Goal: Task Accomplishment & Management: Manage account settings

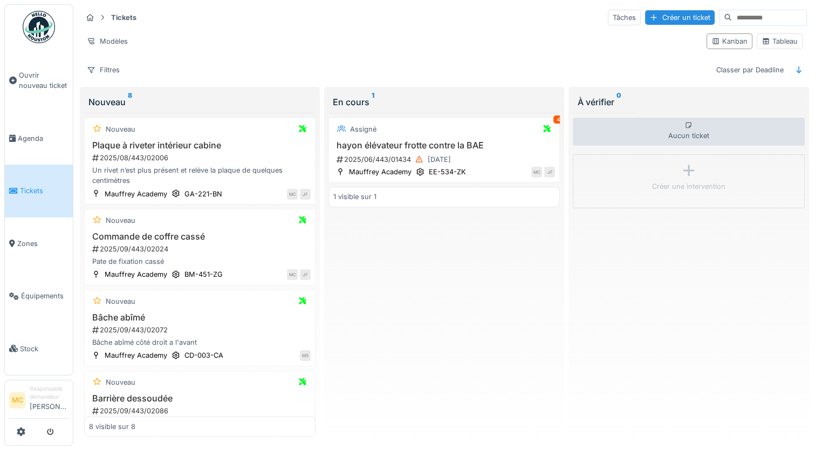
scroll to position [284, 0]
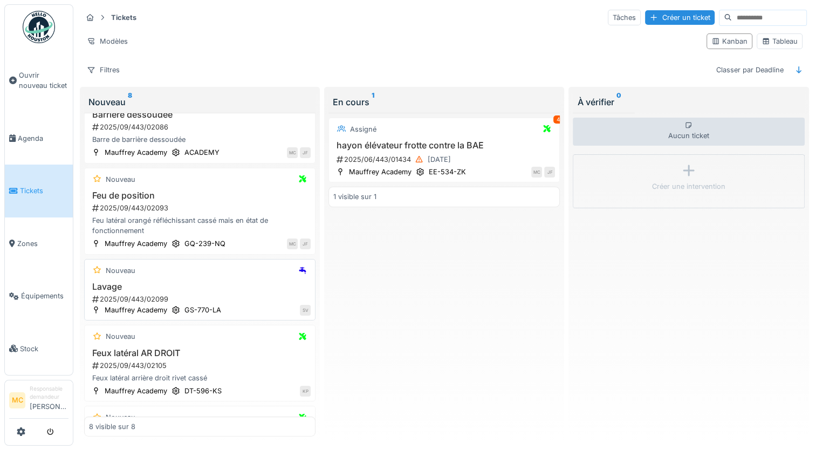
click at [200, 299] on div "2025/09/443/02099" at bounding box center [201, 299] width 220 height 10
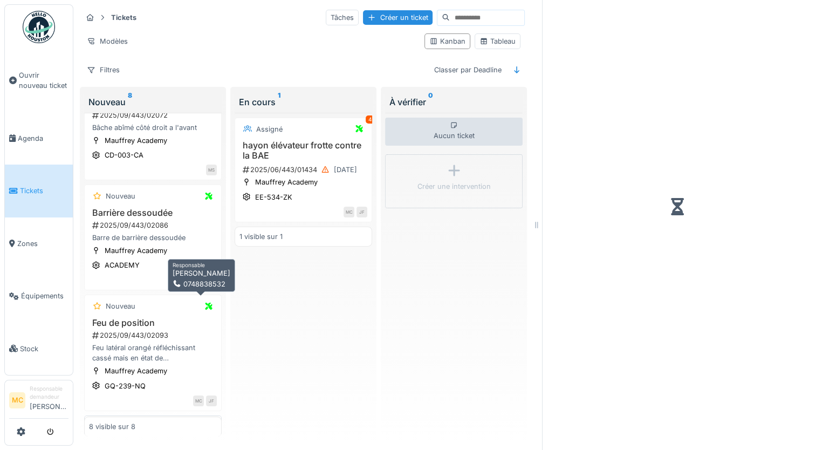
scroll to position [391, 0]
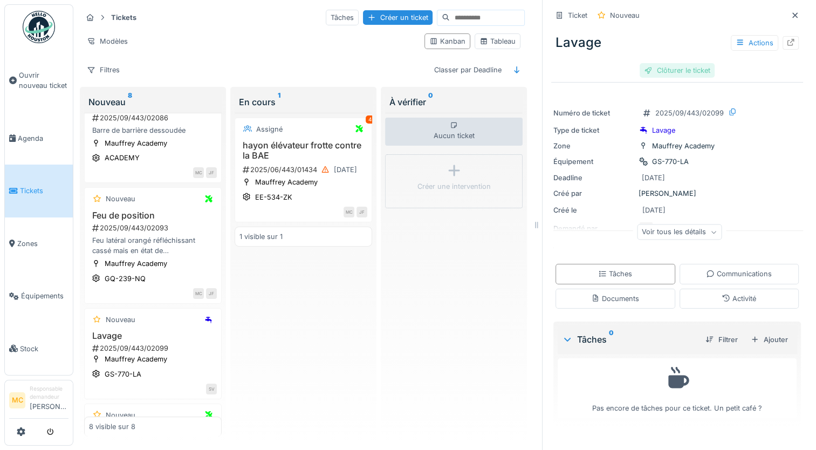
click at [671, 72] on div "Clôturer le ticket" at bounding box center [677, 70] width 75 height 15
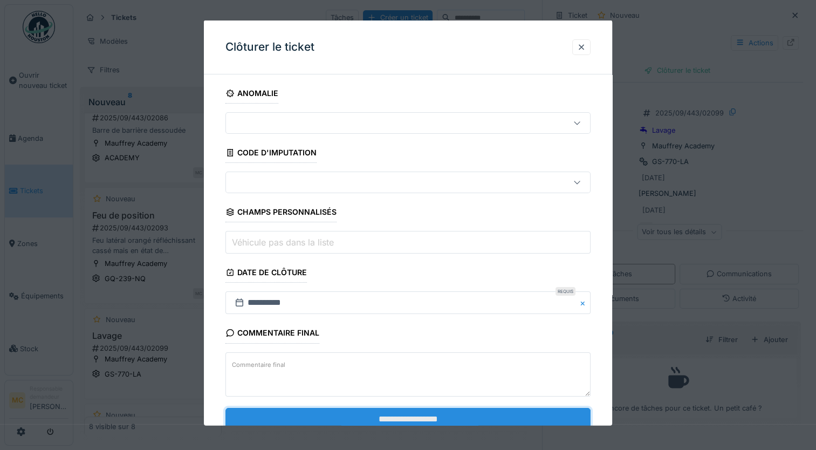
click at [419, 410] on input "**********" at bounding box center [407, 418] width 365 height 23
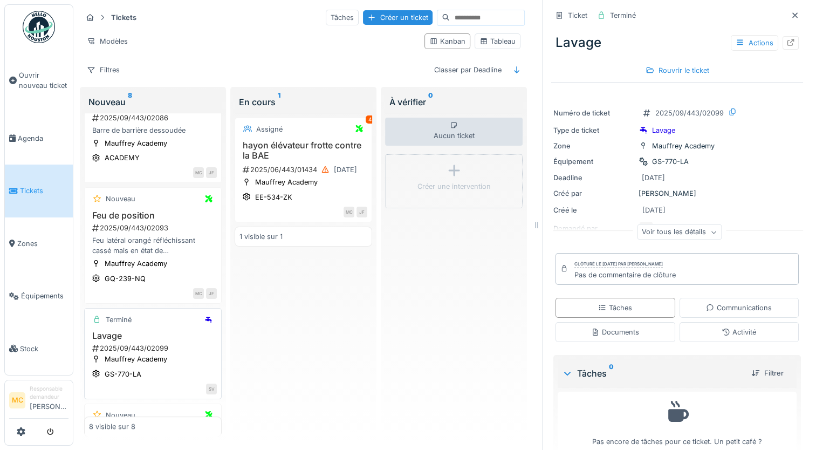
click at [138, 352] on div "2025/09/443/02099" at bounding box center [154, 348] width 126 height 10
click at [170, 394] on div "SV" at bounding box center [153, 388] width 128 height 11
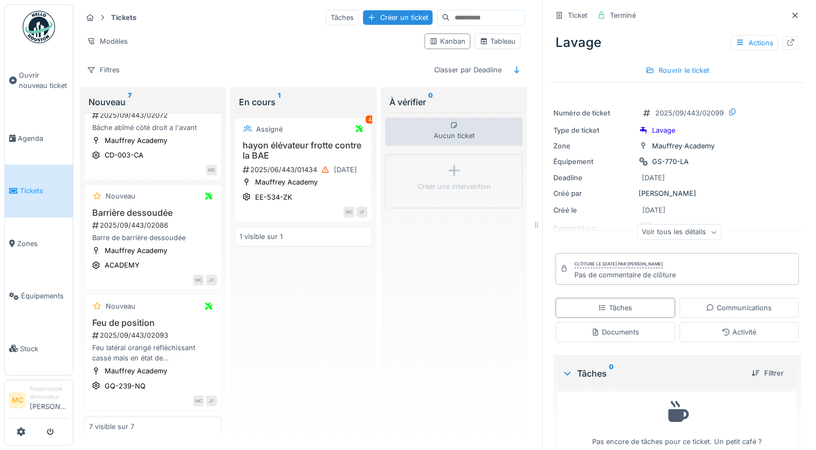
scroll to position [539, 0]
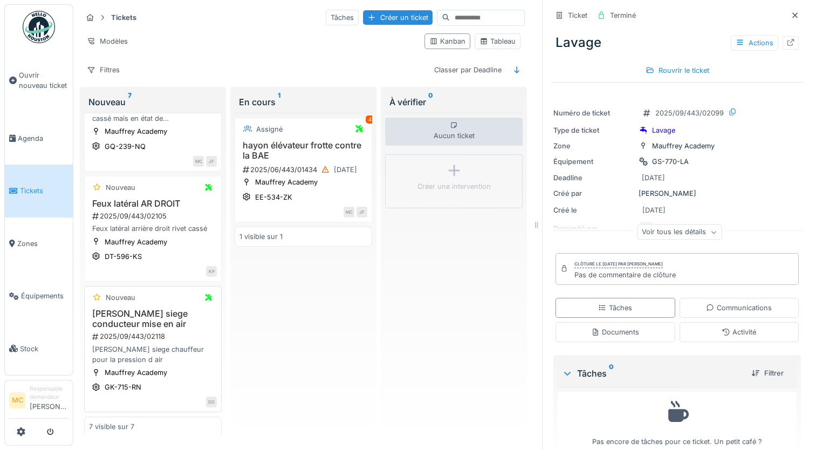
click at [134, 347] on div "[PERSON_NAME] siege chauffeur pour la pression d air" at bounding box center [153, 354] width 128 height 20
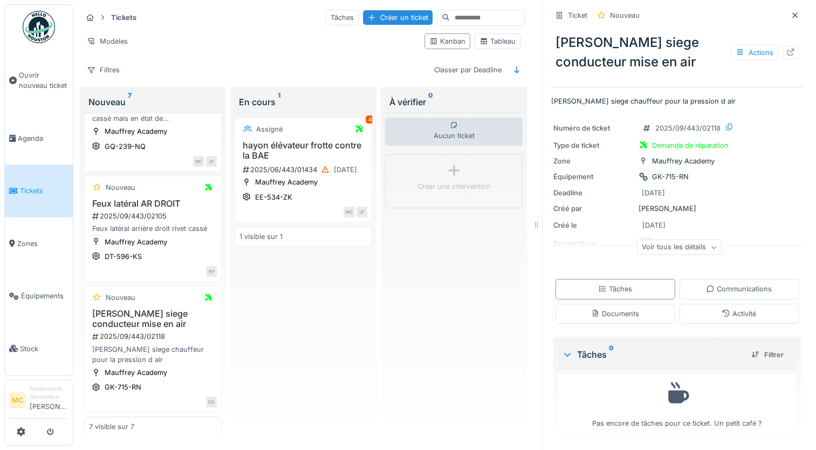
click at [779, 59] on div "Actions" at bounding box center [765, 53] width 68 height 16
click at [783, 58] on div at bounding box center [791, 52] width 16 height 13
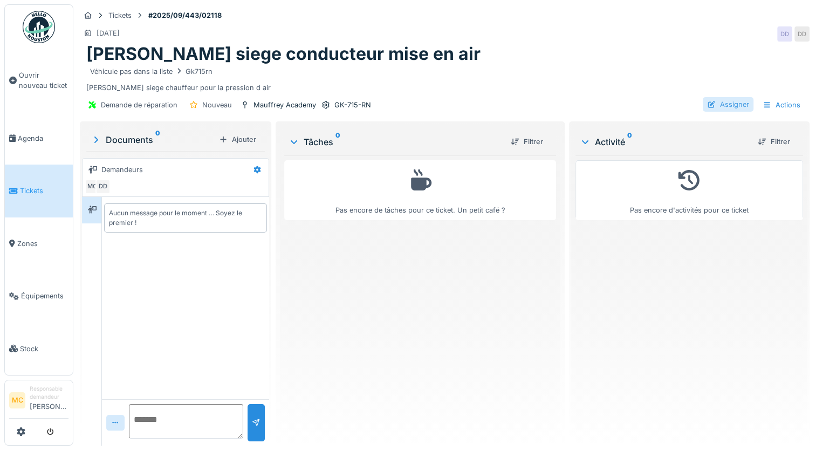
click at [726, 105] on div "Assigner" at bounding box center [728, 104] width 51 height 15
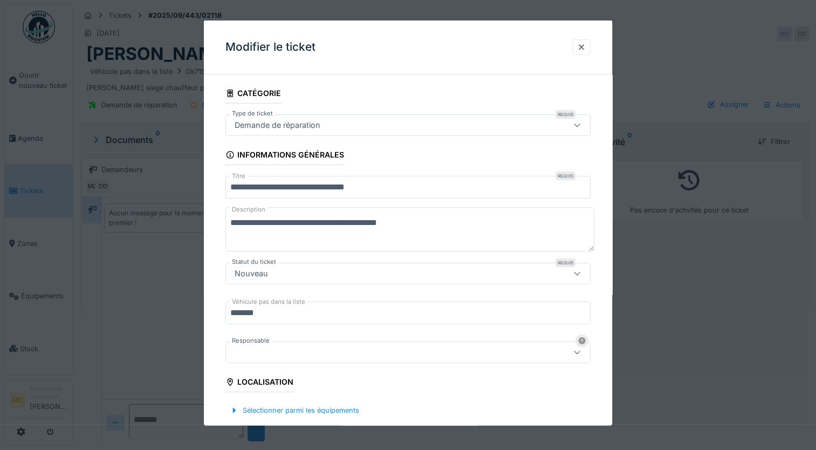
click at [258, 357] on div at bounding box center [407, 352] width 365 height 22
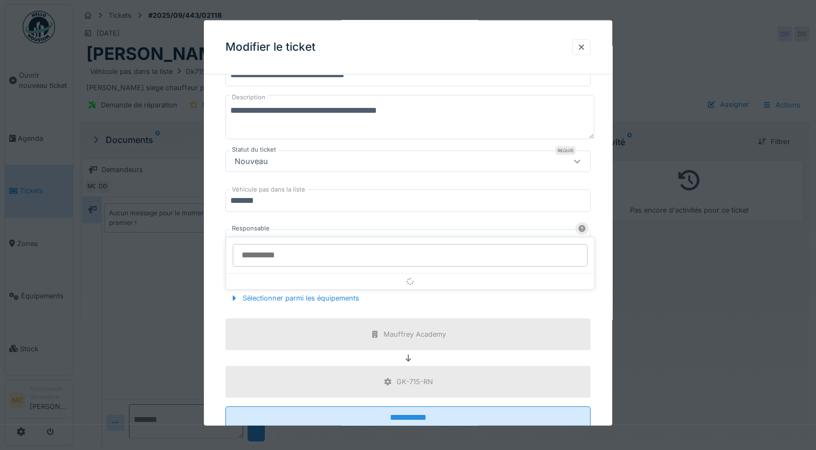
scroll to position [128, 0]
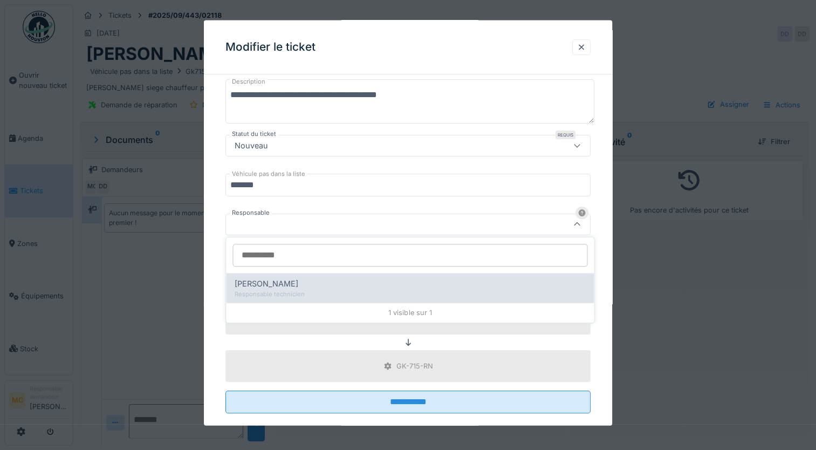
click at [305, 293] on div "Responsable technicien" at bounding box center [410, 294] width 351 height 9
type input "*****"
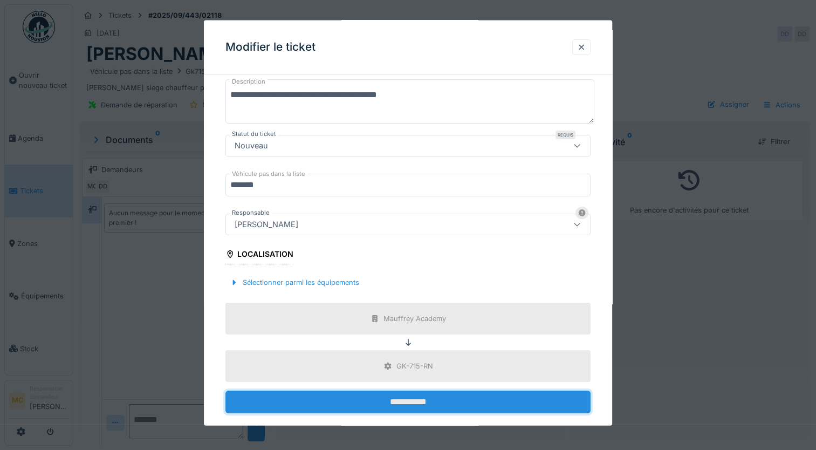
click at [310, 405] on input "**********" at bounding box center [407, 401] width 365 height 23
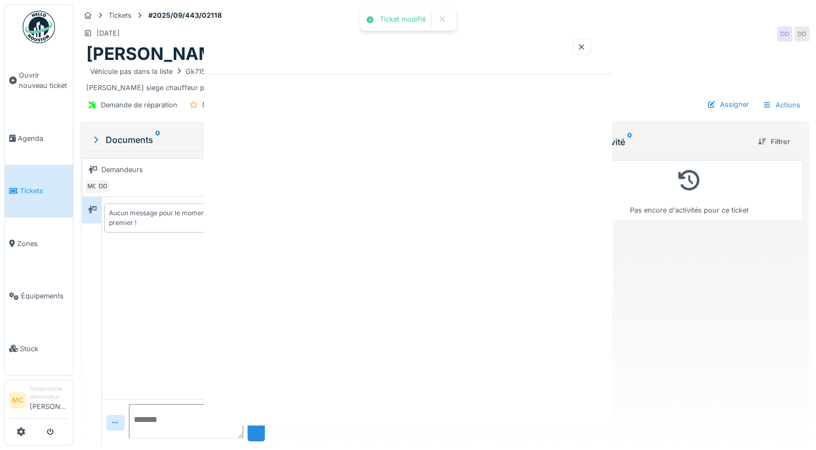
scroll to position [0, 0]
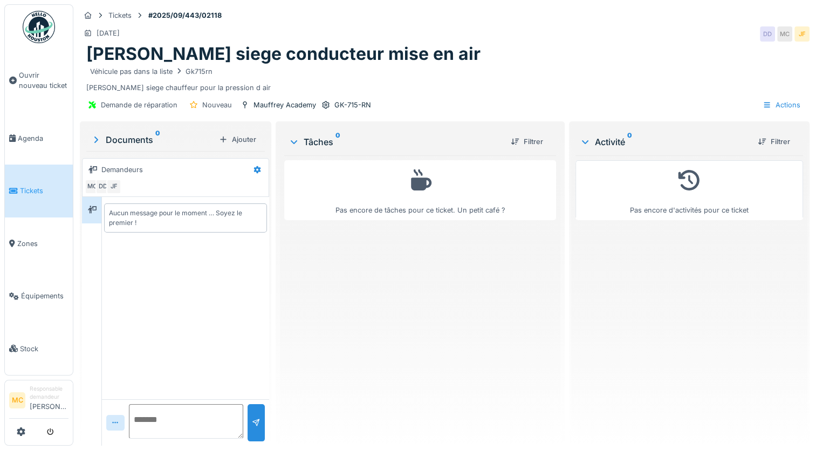
click at [32, 193] on link "Tickets" at bounding box center [39, 191] width 68 height 52
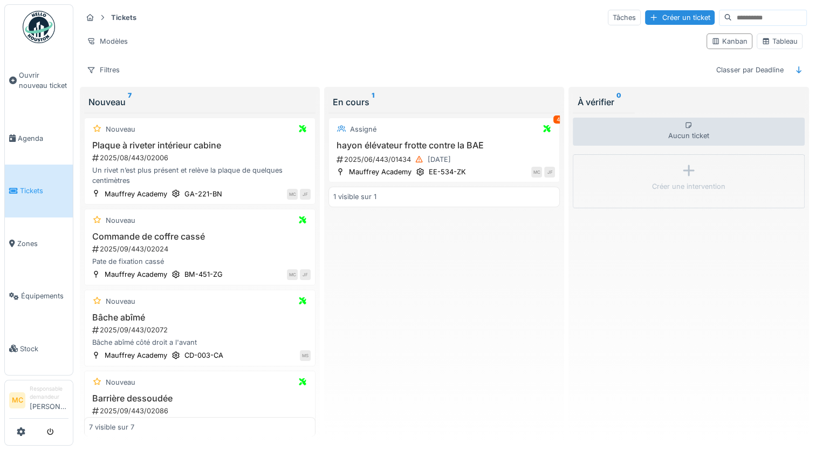
scroll to position [284, 0]
